Goal: Task Accomplishment & Management: Manage account settings

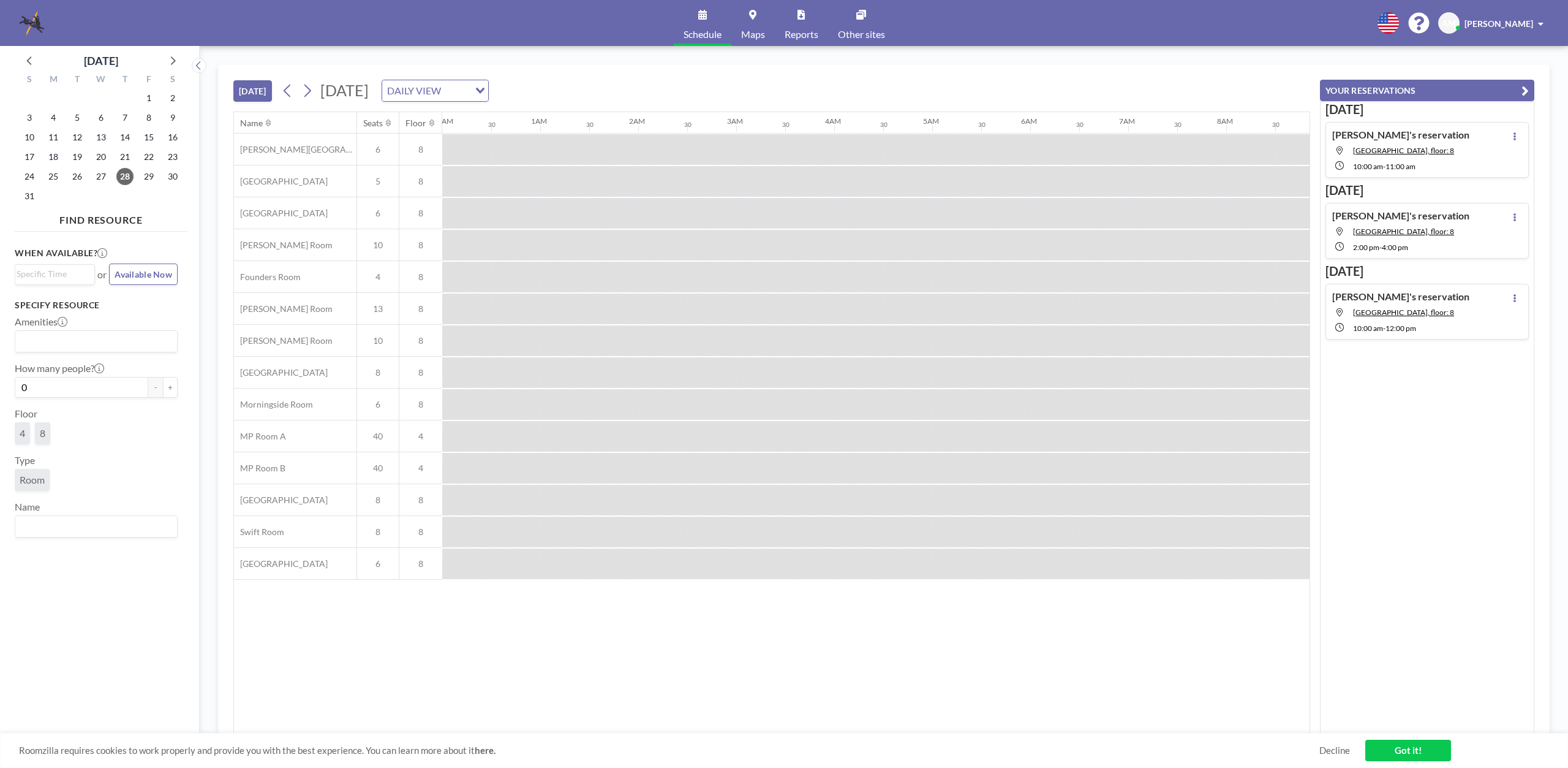
scroll to position [0, 882]
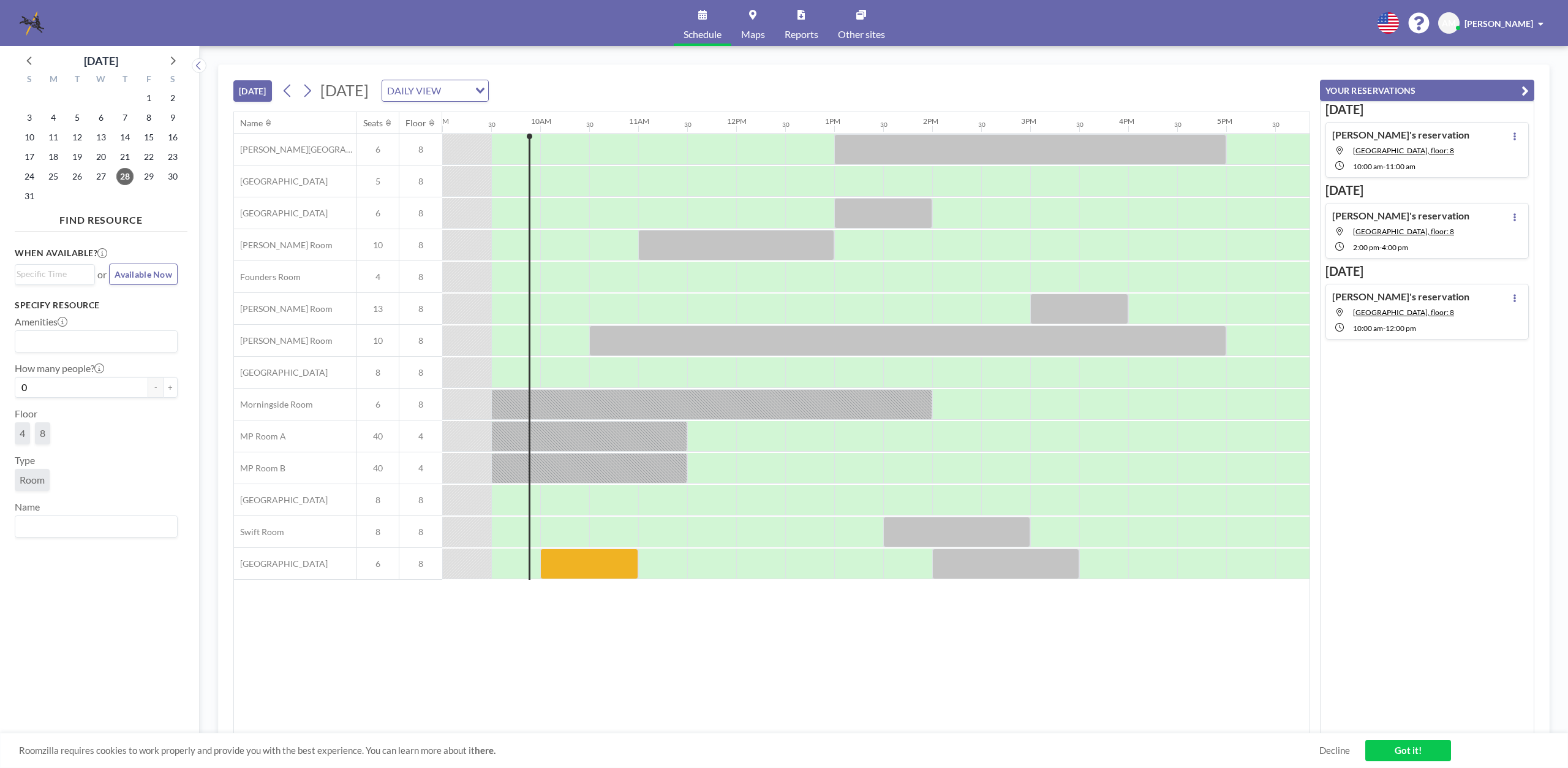
click at [1469, 145] on div "[PERSON_NAME][GEOGRAPHIC_DATA], floor: 8 10:00 AM - 11:00 AM" at bounding box center [1427, 150] width 203 height 56
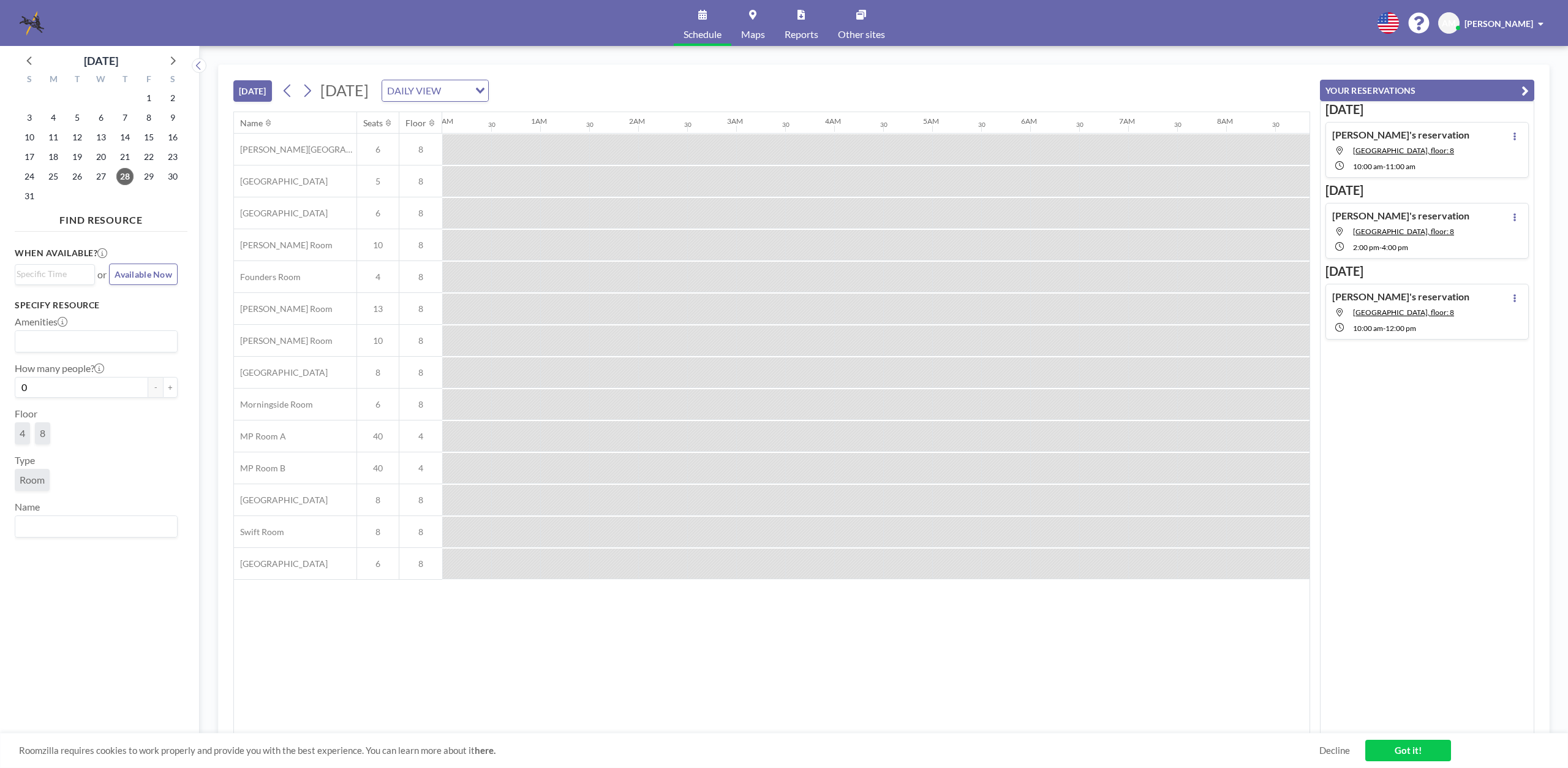
scroll to position [0, 931]
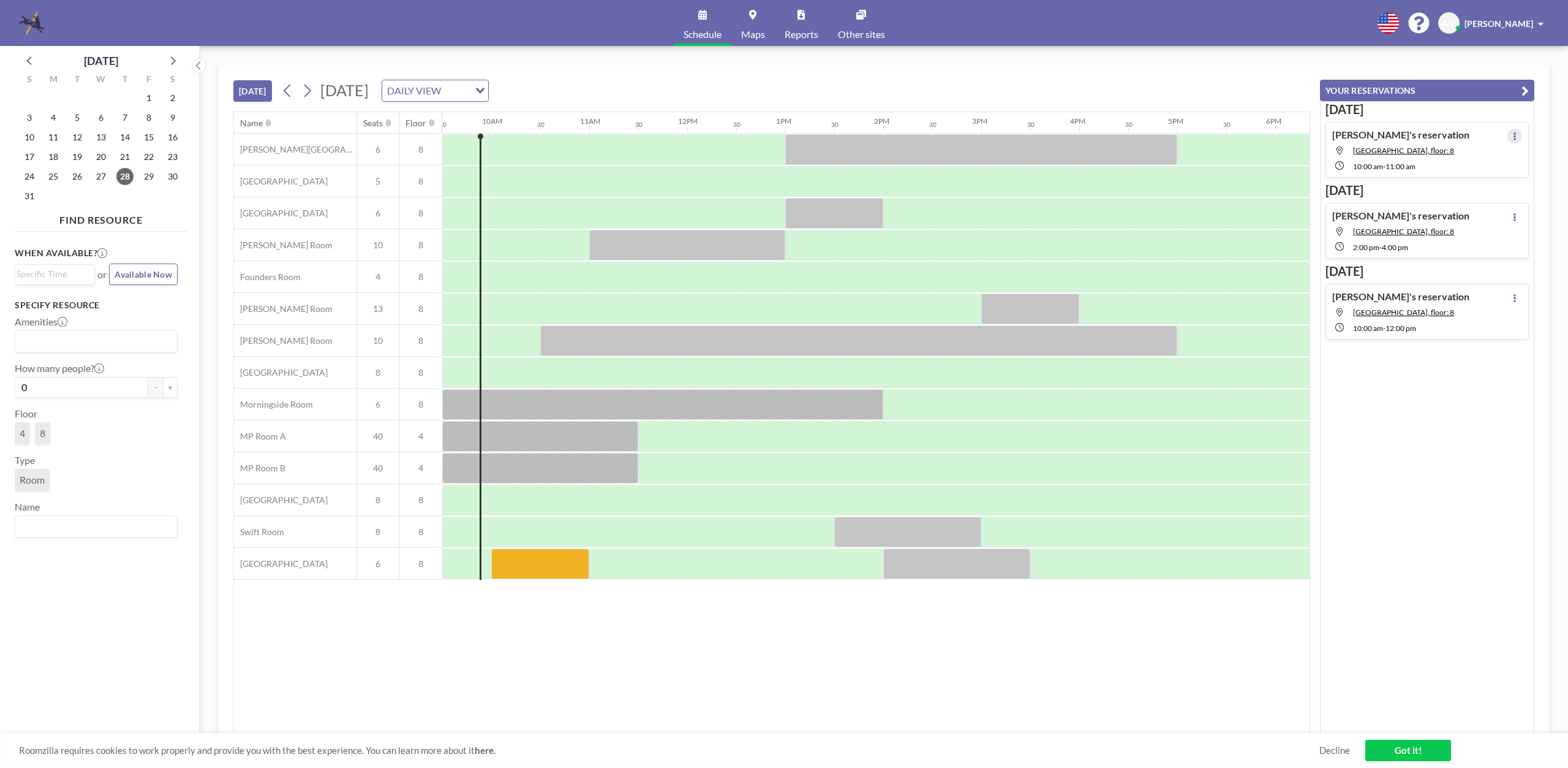
click at [1513, 133] on icon at bounding box center [1514, 137] width 2 height 8
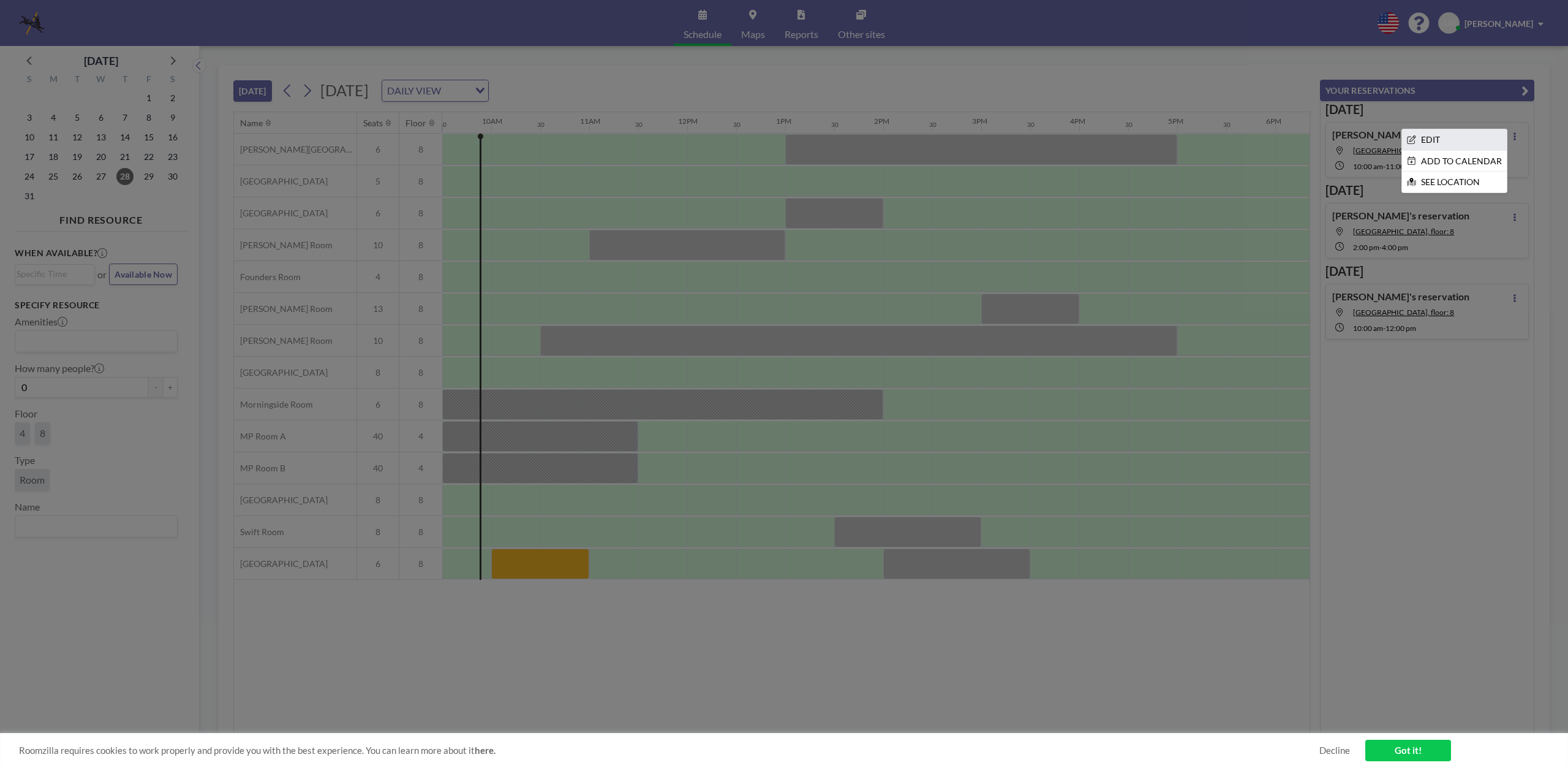
click at [1449, 137] on li "EDIT" at bounding box center [1454, 140] width 105 height 21
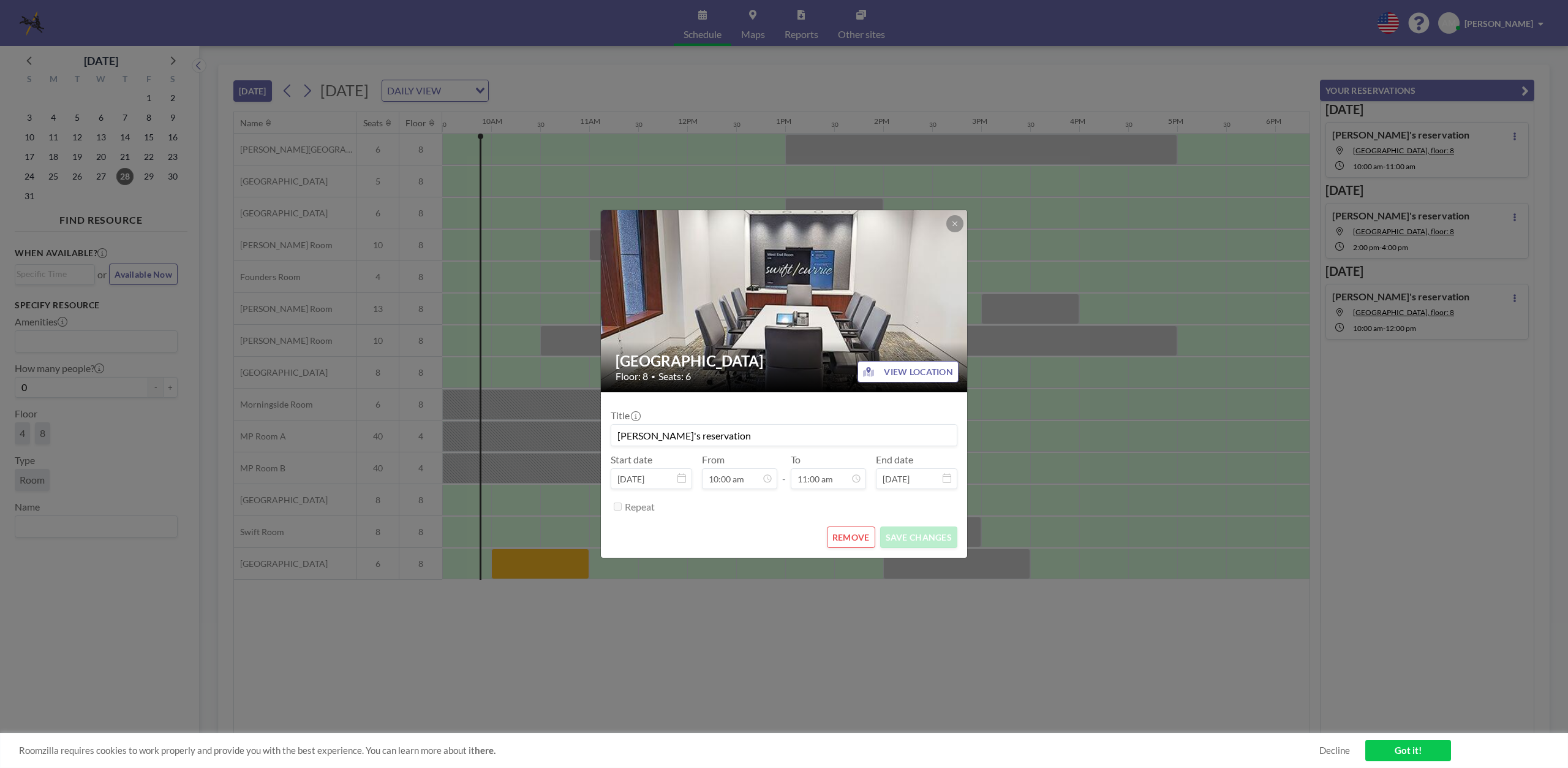
click at [680, 480] on icon at bounding box center [681, 478] width 9 height 10
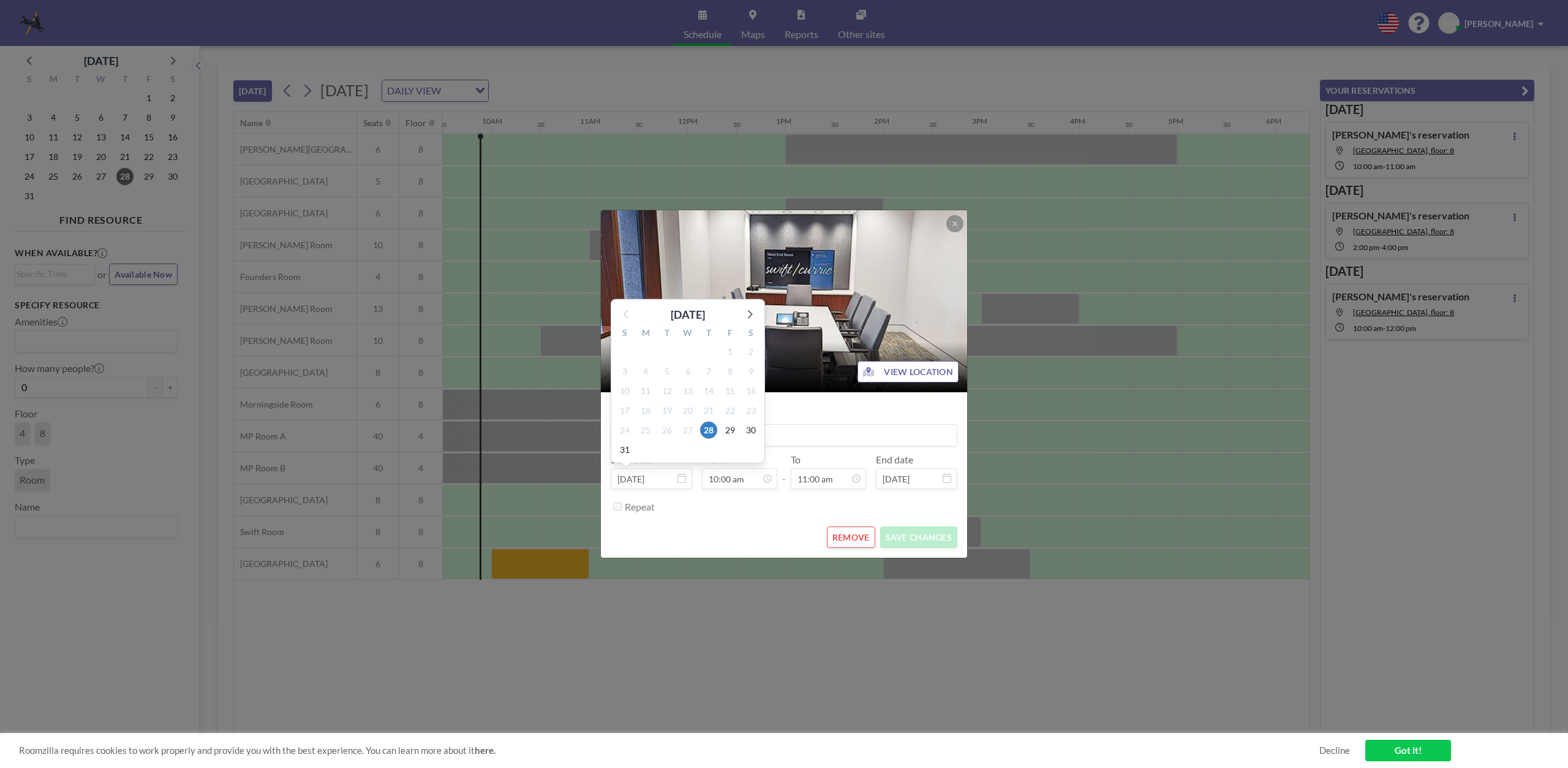
click at [654, 476] on input "[DATE]" at bounding box center [651, 478] width 82 height 21
click at [753, 315] on icon at bounding box center [749, 313] width 16 height 16
click at [666, 376] on span "2" at bounding box center [667, 371] width 17 height 17
type input "[DATE]"
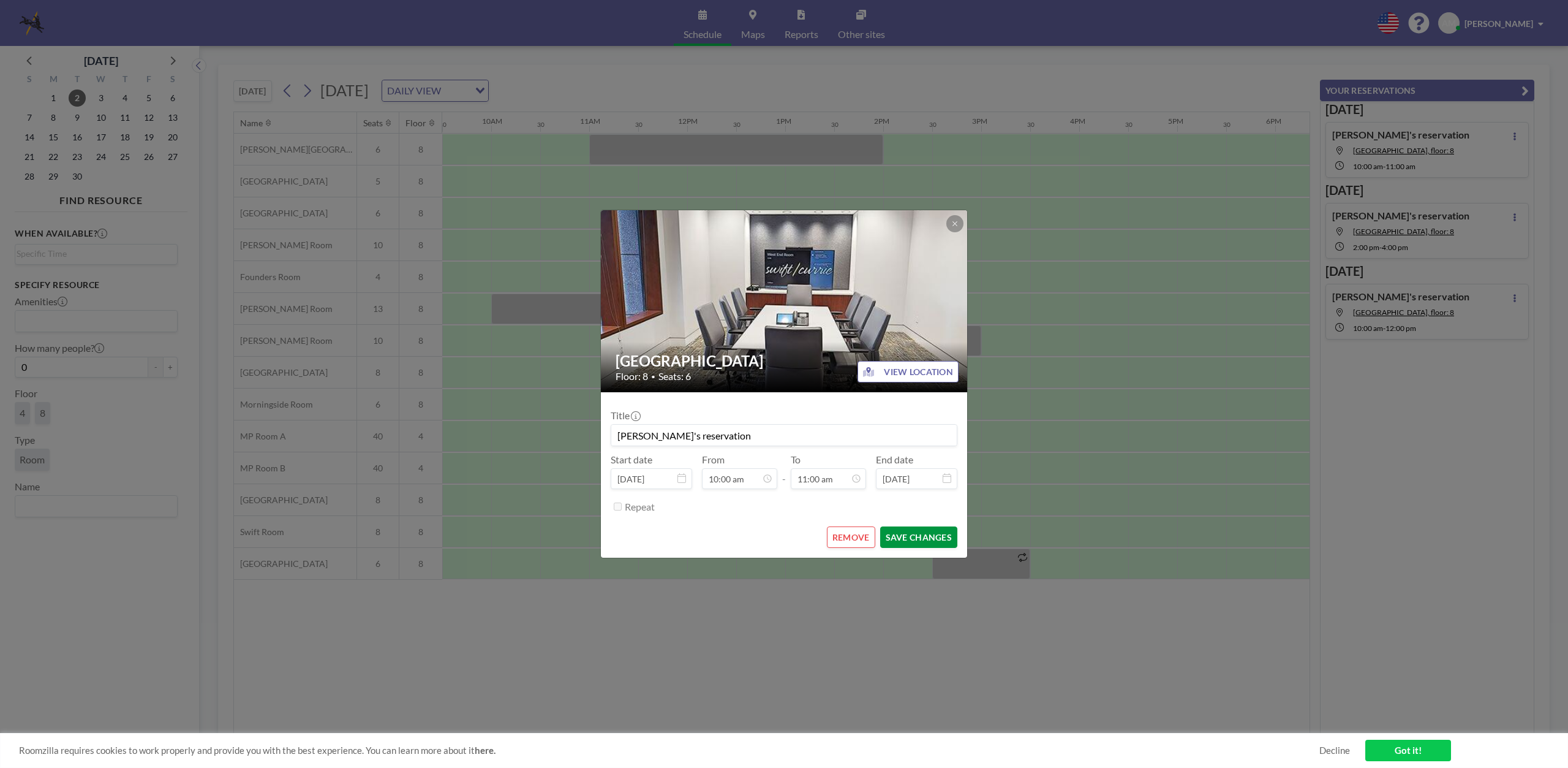
click at [922, 538] on button "SAVE CHANGES" at bounding box center [918, 537] width 77 height 21
